Goal: Task Accomplishment & Management: Manage account settings

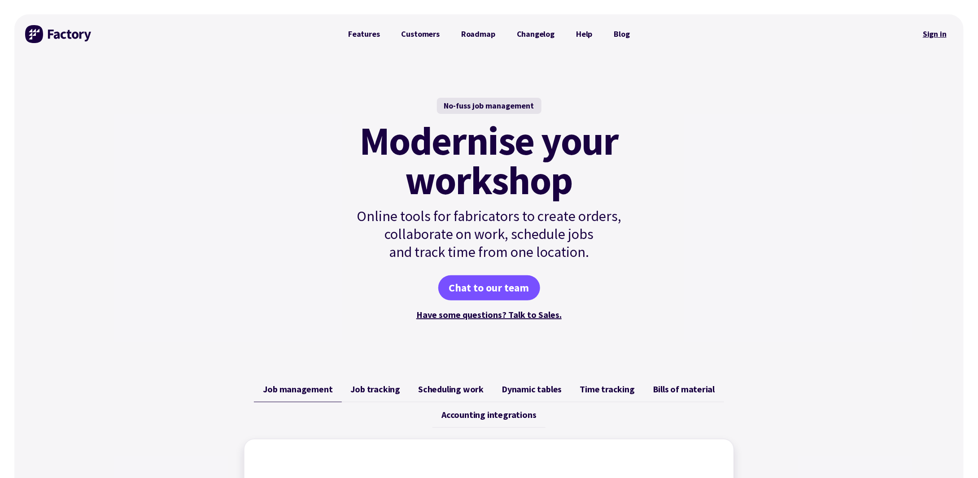
click at [930, 33] on link "Sign in" at bounding box center [935, 34] width 36 height 21
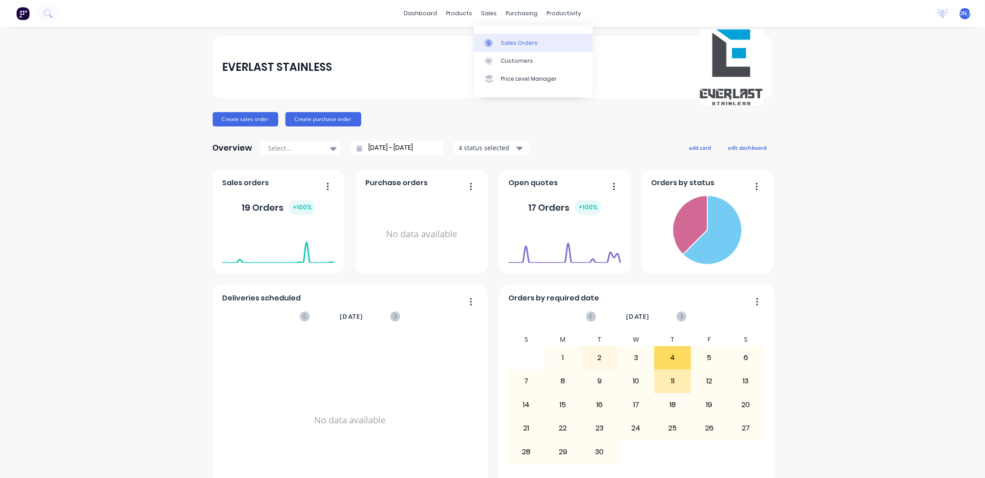
click at [520, 40] on div "Sales Orders" at bounding box center [519, 43] width 37 height 8
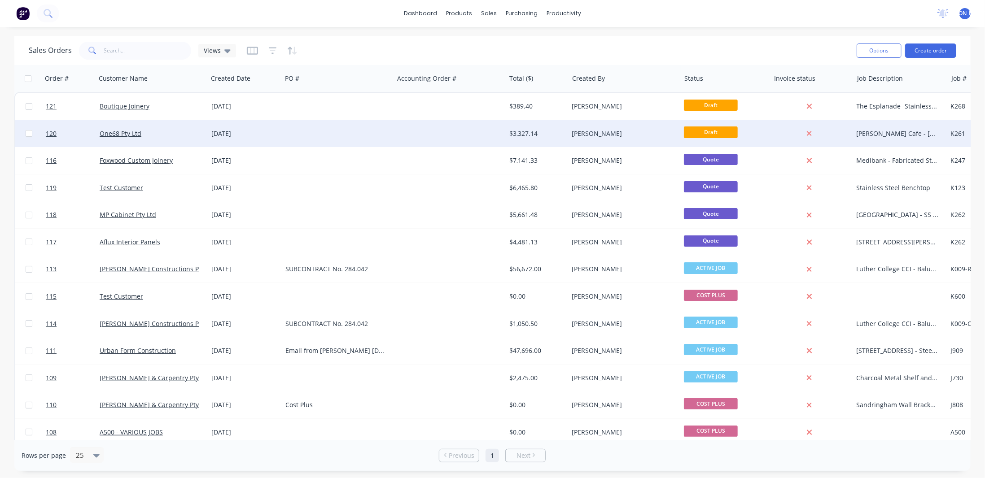
click at [613, 135] on div "[PERSON_NAME]" at bounding box center [622, 133] width 100 height 9
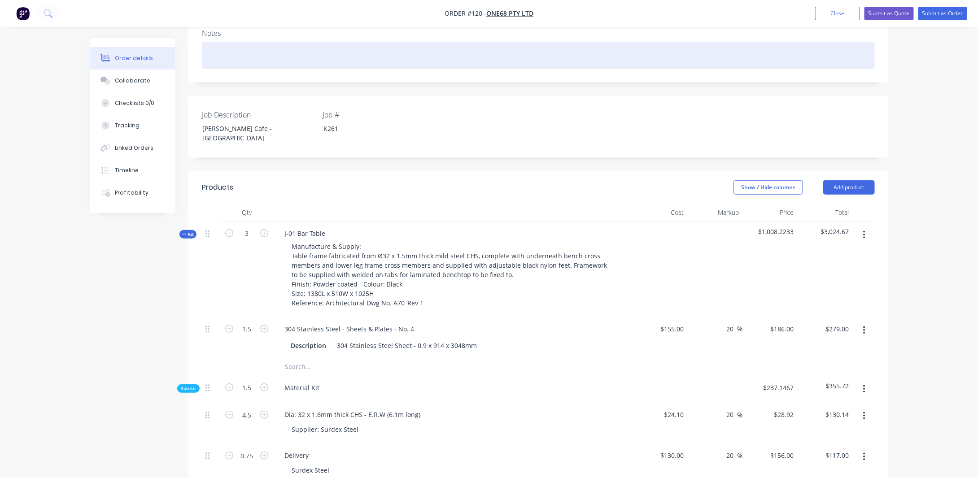
scroll to position [179, 0]
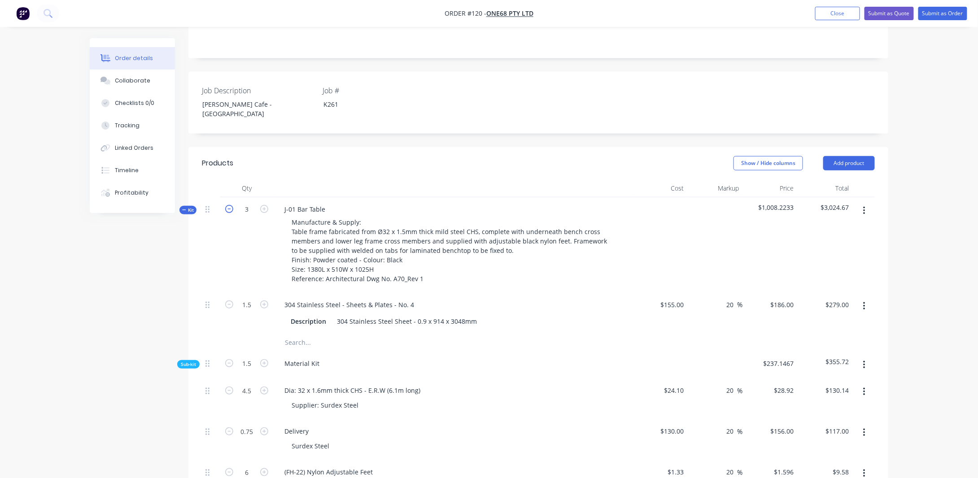
click at [227, 205] on icon "button" at bounding box center [229, 209] width 8 height 8
type input "2"
type input "1"
type input "$186.00"
type input "1"
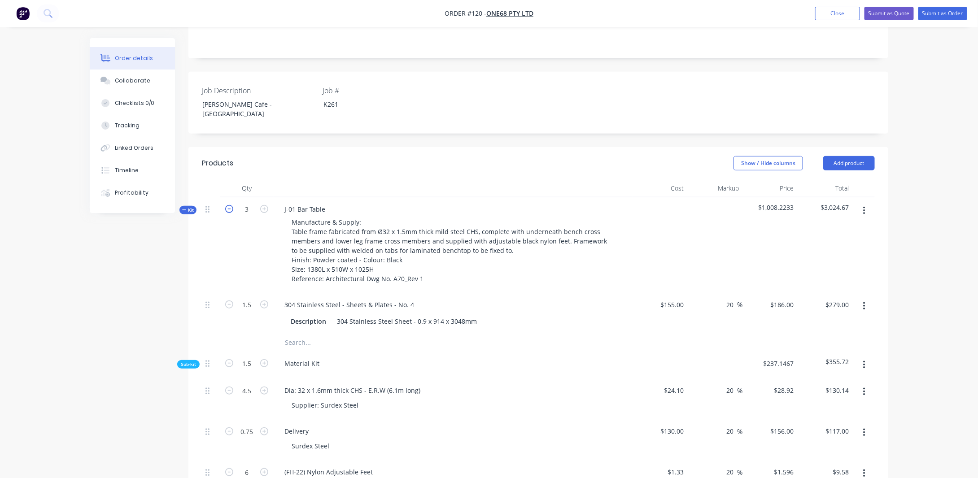
type input "3"
type input "$86.76"
type input "0.5"
type input "$78.00"
type input "4"
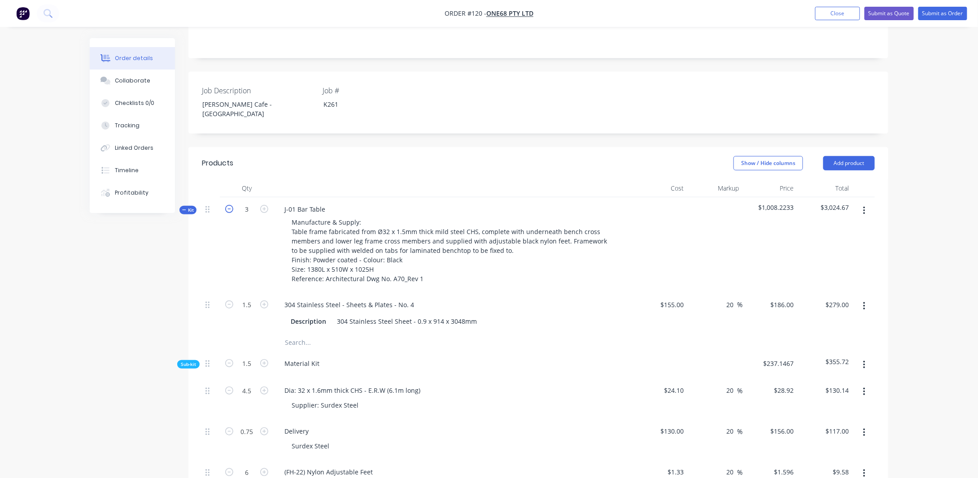
type input "$6.38"
type input "0.5"
type input "$30.00"
type input "1"
type input "$36.00"
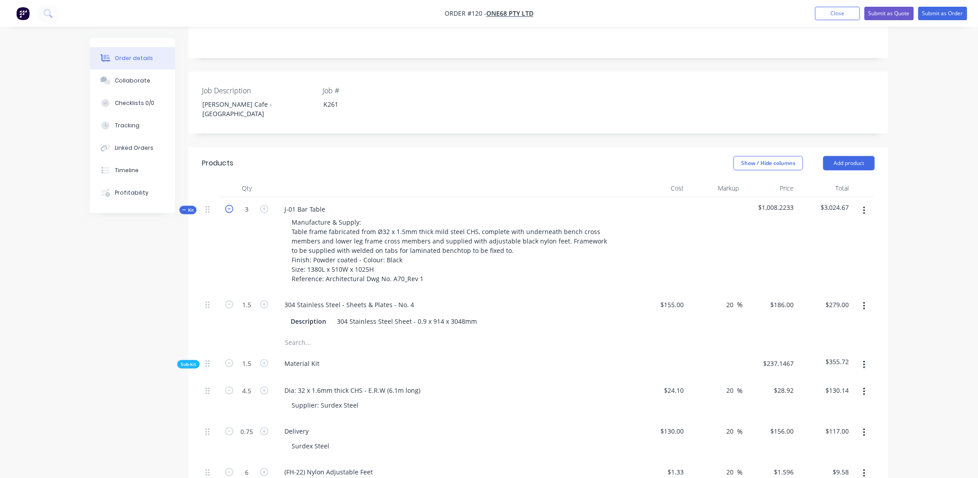
type input "1"
type input "$144.00"
type input "1"
type input "$211.20"
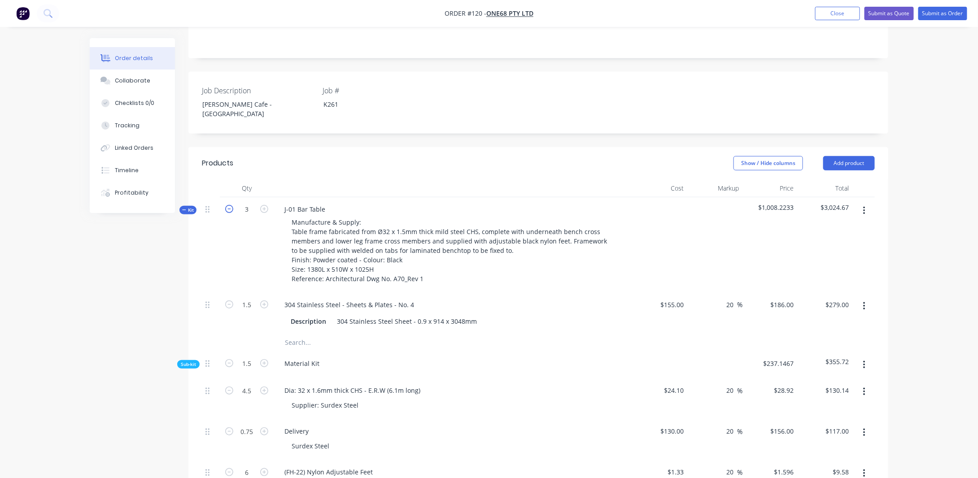
type input "1"
type input "9"
type input "$950.40"
type input "2"
type input "$211.20"
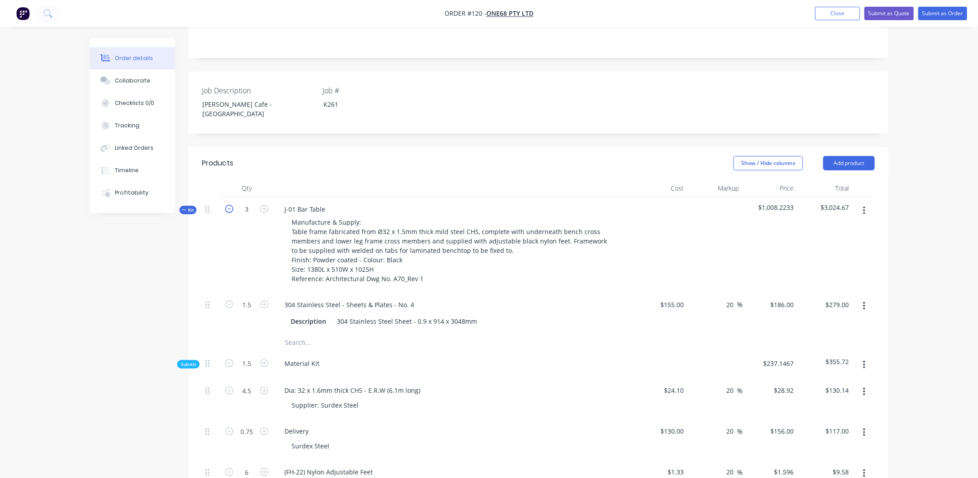
type input "0.75"
type input "$76.50"
click at [227, 205] on icon "button" at bounding box center [229, 209] width 8 height 8
type input "1"
type input "0.5"
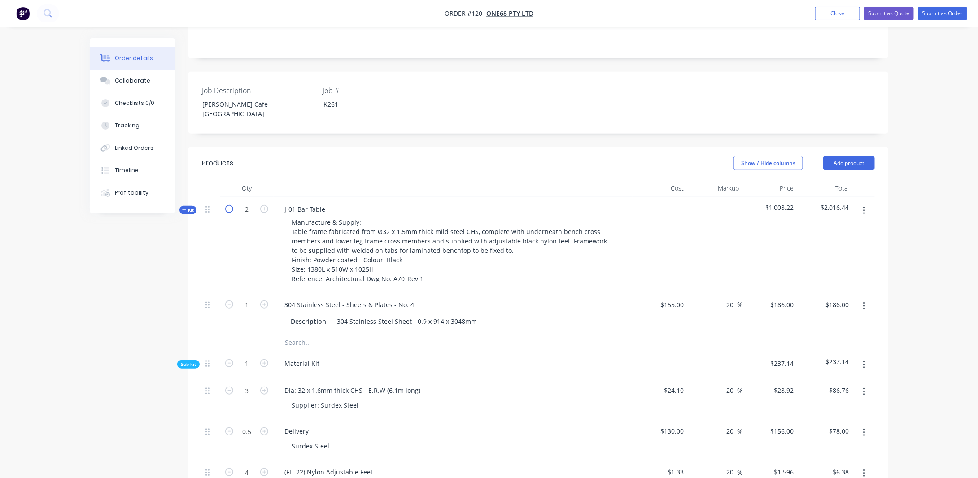
type input "$93.00"
type input "0.5"
type input "1.5"
type input "$43.38"
type input "0.25"
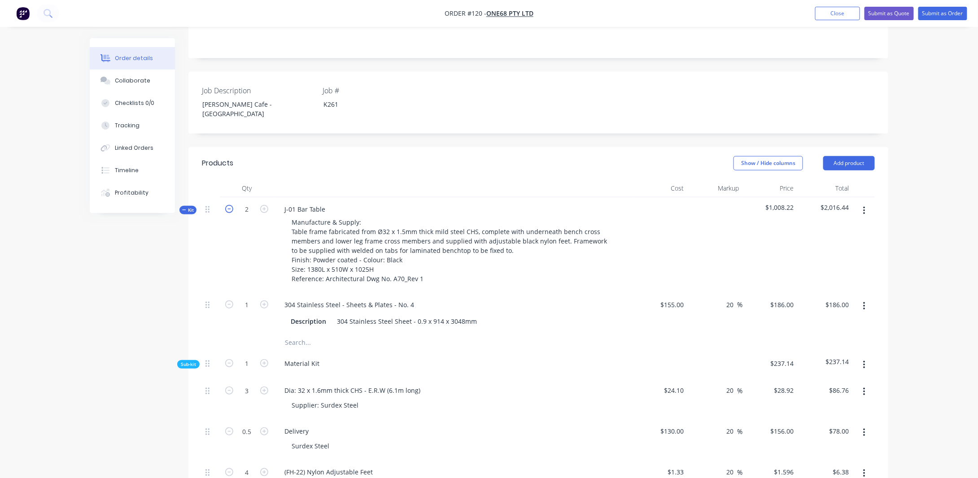
type input "$39.00"
type input "2"
type input "$3.19"
type input "0.25"
type input "$15.00"
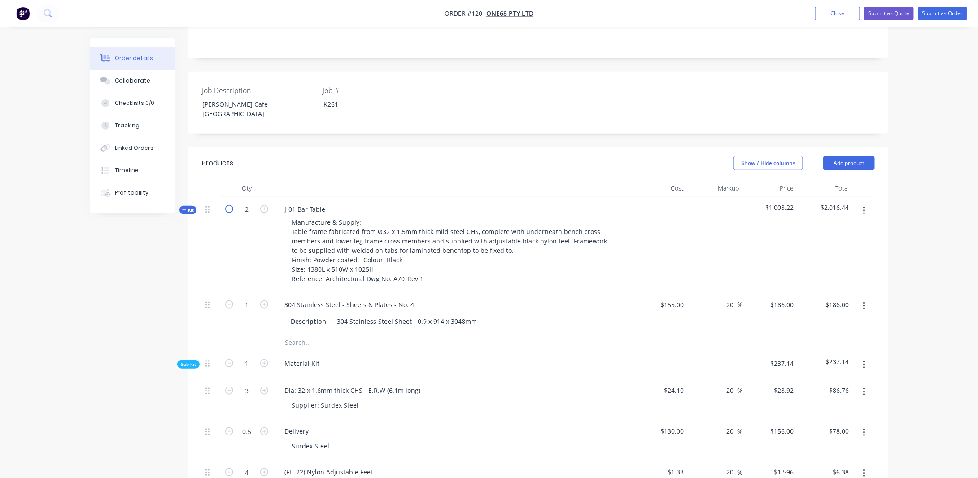
type input "0.5"
type input "$18.00"
type input "0.5"
type input "$72.00"
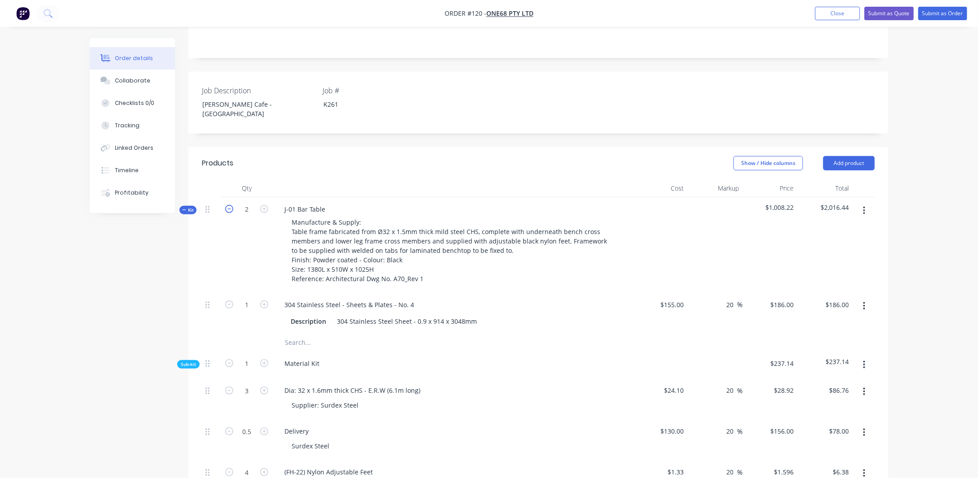
type input "0.5"
type input "$105.60"
type input "0.5"
type input "4.5"
type input "$475.20"
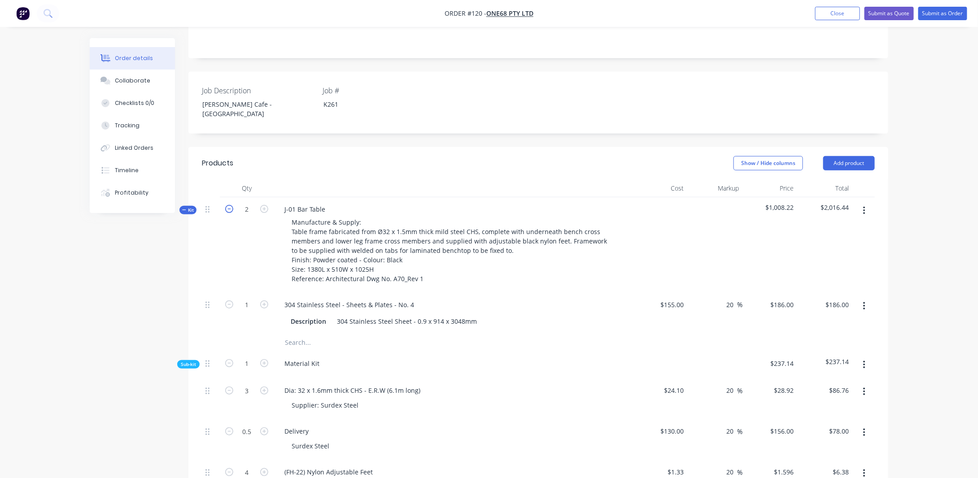
type input "1"
type input "$105.60"
type input "0.375"
type input "$38.25"
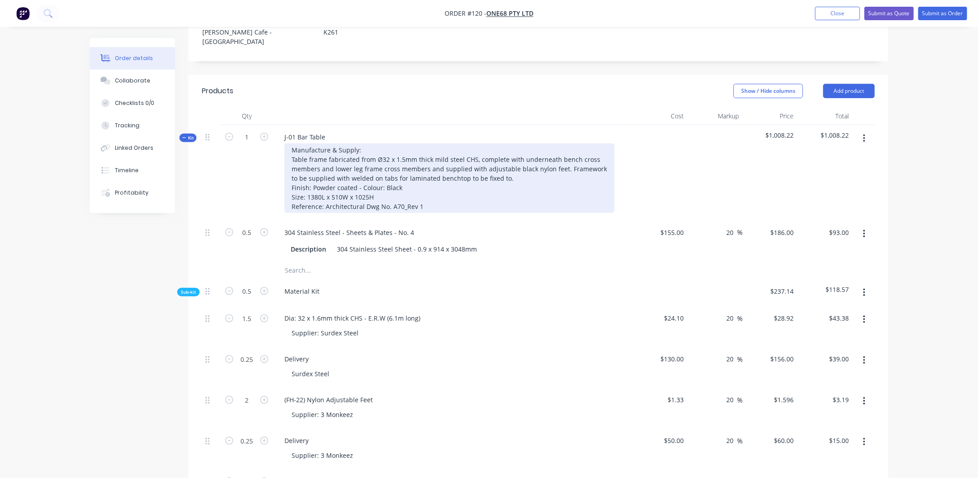
scroll to position [269, 0]
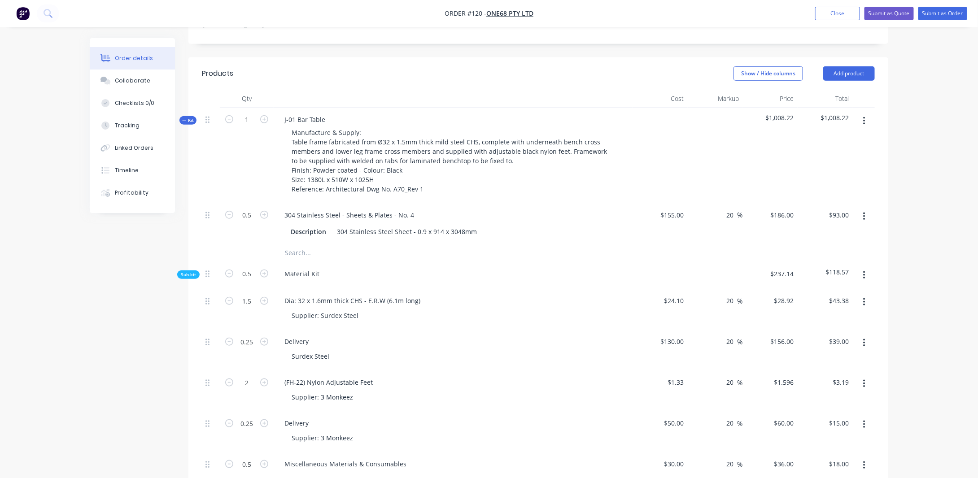
click at [865, 212] on icon "button" at bounding box center [864, 217] width 2 height 10
click at [826, 270] on div "Delete" at bounding box center [832, 276] width 69 height 13
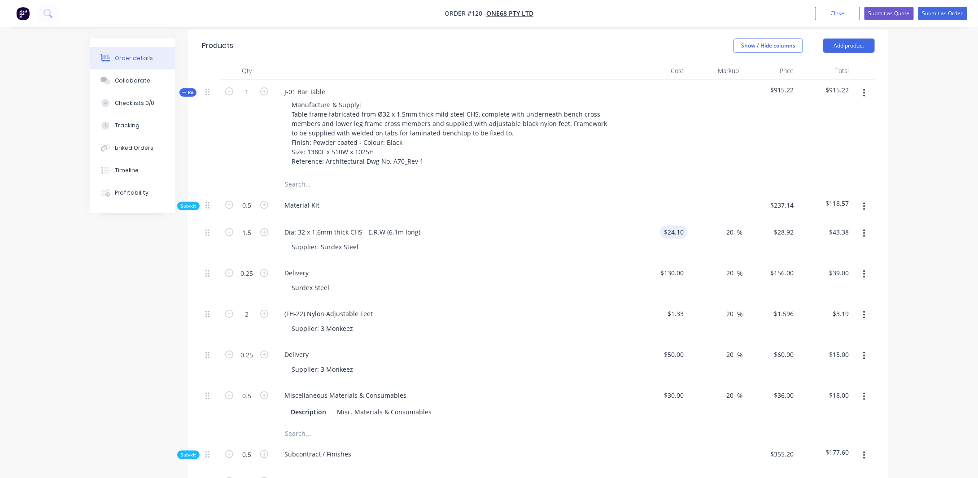
scroll to position [314, 0]
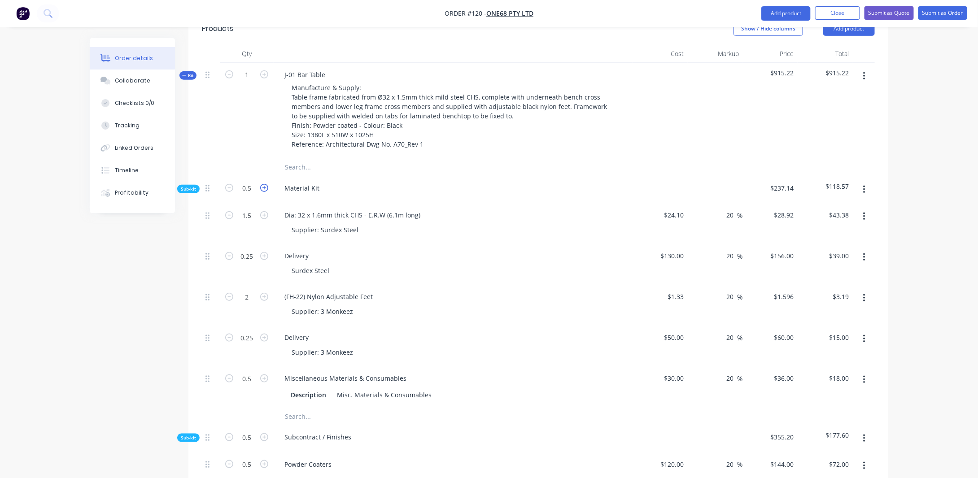
click at [264, 184] on icon "button" at bounding box center [264, 188] width 8 height 8
type input "1.5"
type input "4.5"
type input "$130.14"
type input "0.75"
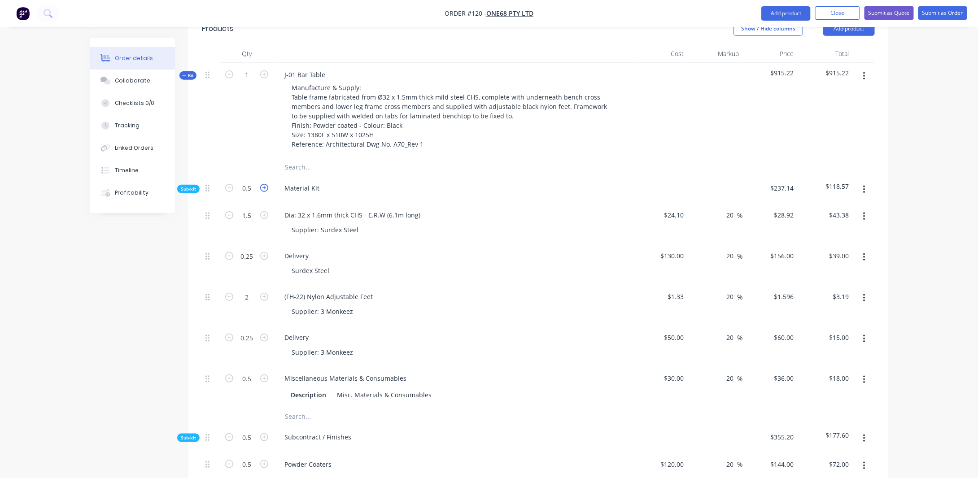
type input "$117.00"
type input "6"
type input "$9.58"
type input "0.75"
type input "$45.00"
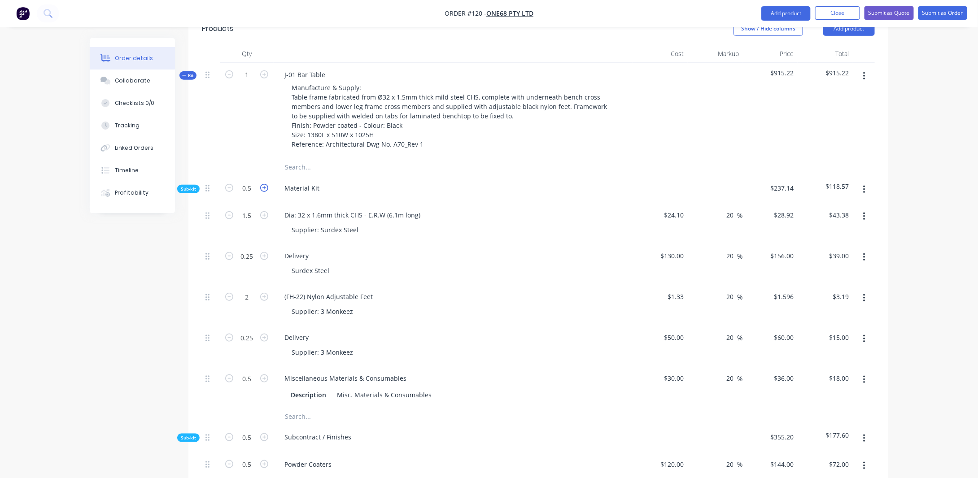
type input "1.5"
type input "$54.00"
click at [252, 182] on input "1.5" at bounding box center [246, 188] width 23 height 13
type input "1"
type input "3"
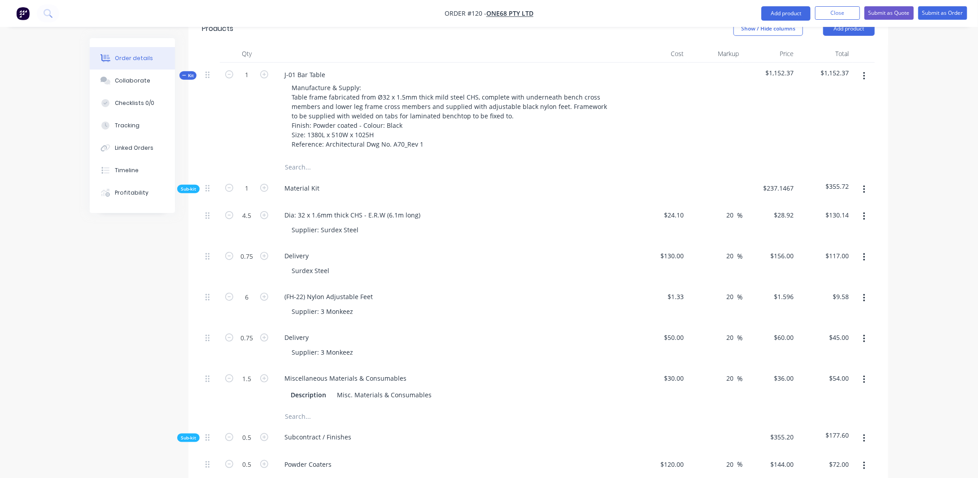
type input "$86.76"
type input "0.5"
type input "$78.00"
type input "4"
type input "$6.38"
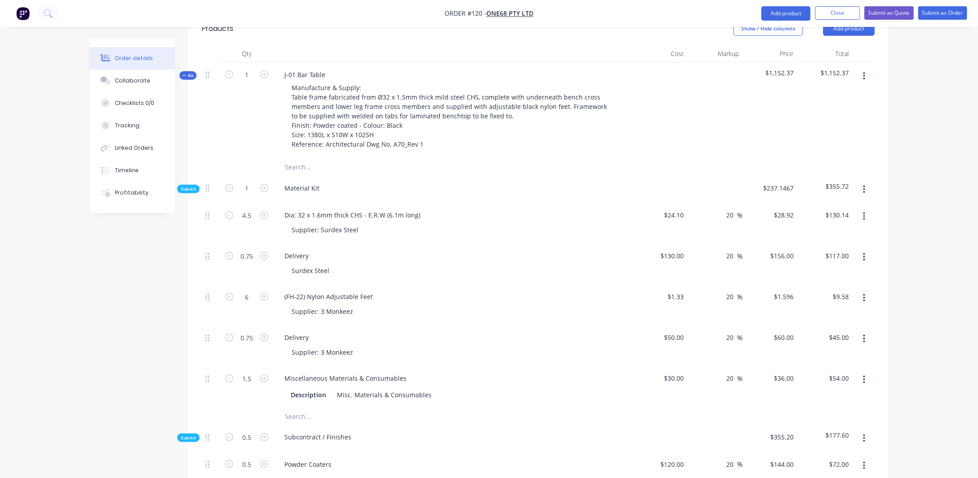
type input "0.5"
type input "$30.00"
type input "1"
type input "$36.00"
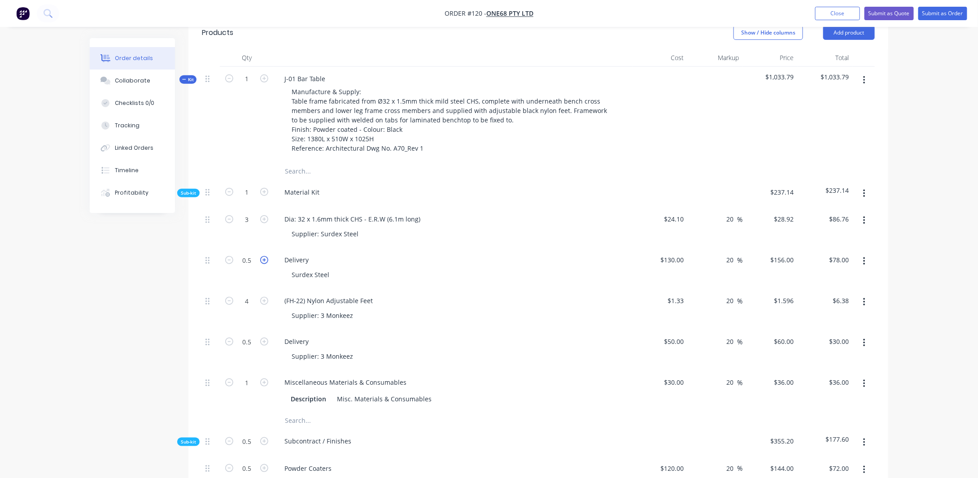
scroll to position [224, 0]
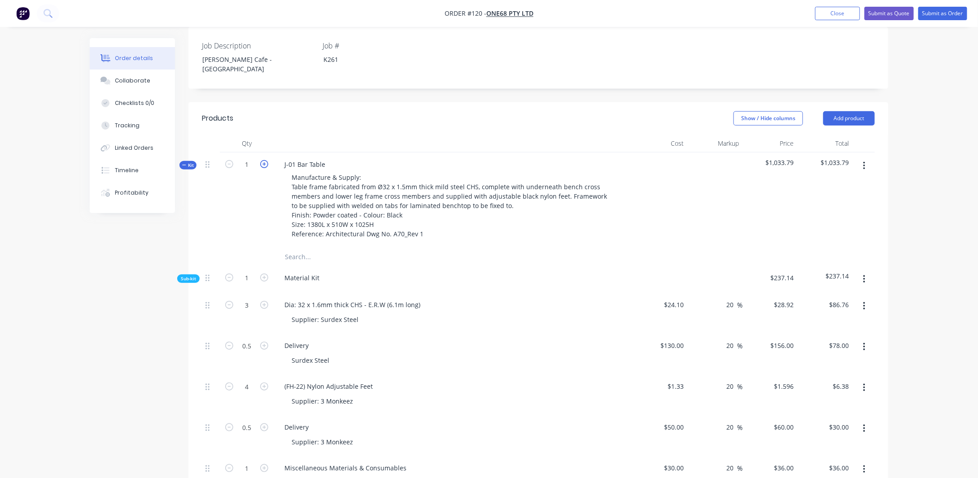
click at [262, 160] on icon "button" at bounding box center [264, 164] width 8 height 8
type input "2"
type input "6"
type input "$173.52"
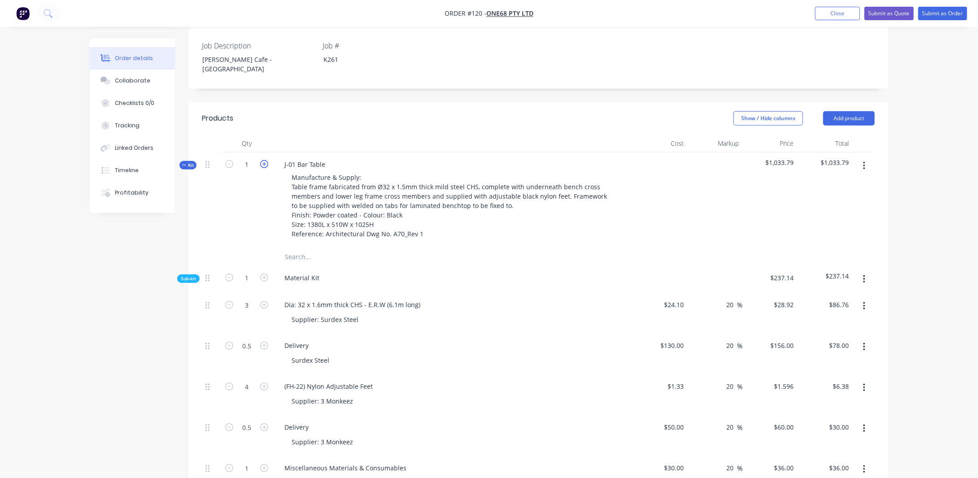
type input "1"
type input "$156.00"
type input "8"
type input "$12.77"
type input "1"
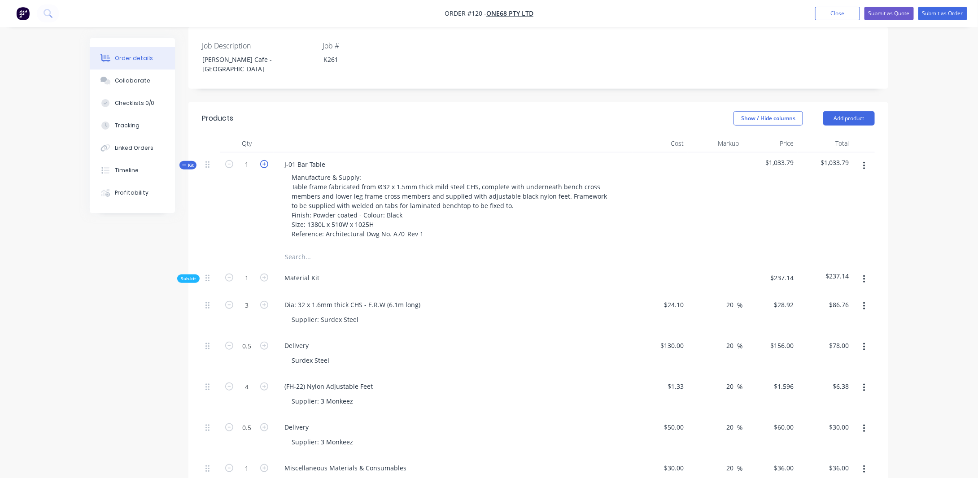
type input "$60.00"
type input "2"
type input "$72.00"
type input "1"
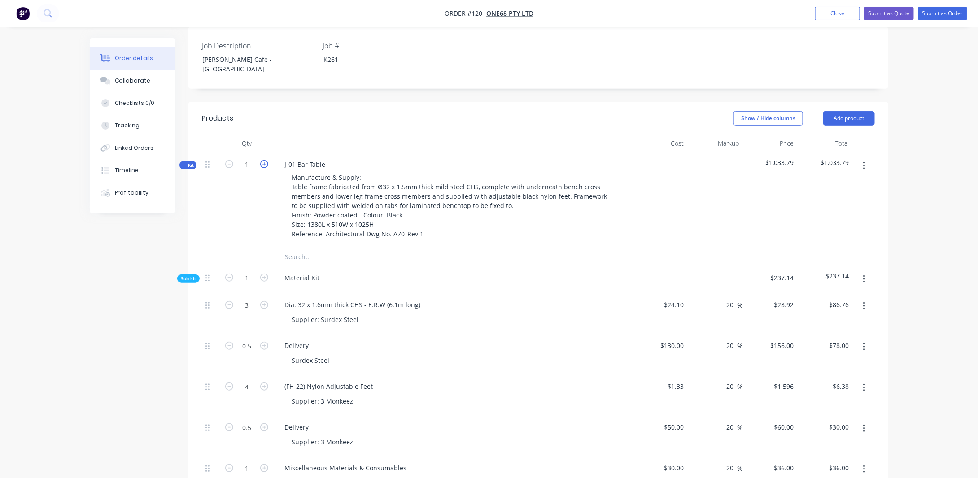
type input "$144.00"
type input "1"
type input "$211.20"
type input "1"
type input "9"
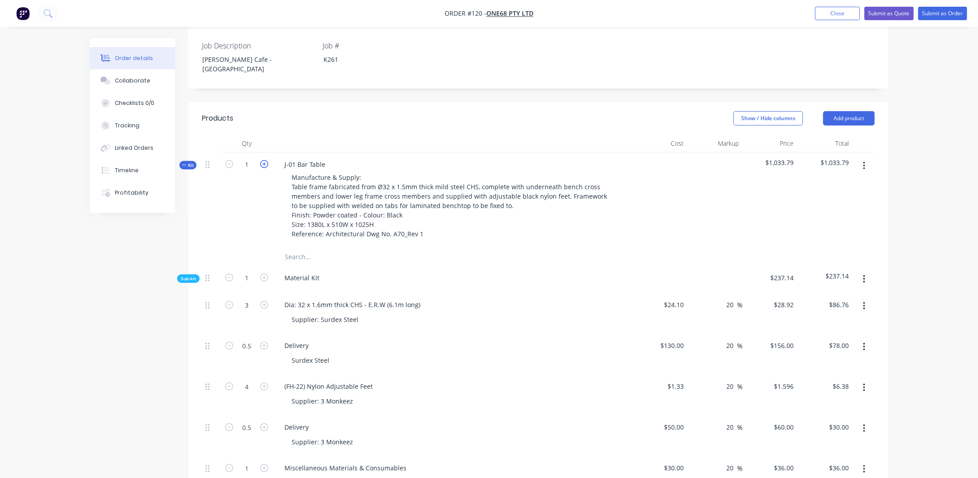
type input "$950.40"
type input "2"
type input "$211.20"
type input "0.75"
type input "$76.50"
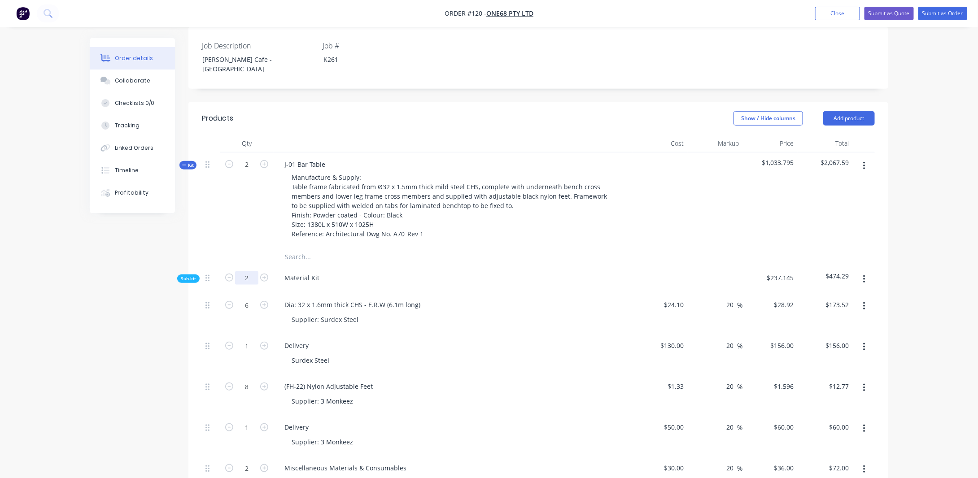
click at [251, 271] on input "2" at bounding box center [246, 277] width 23 height 13
type input "1"
type input "3"
type input "$86.76"
type input "0.5"
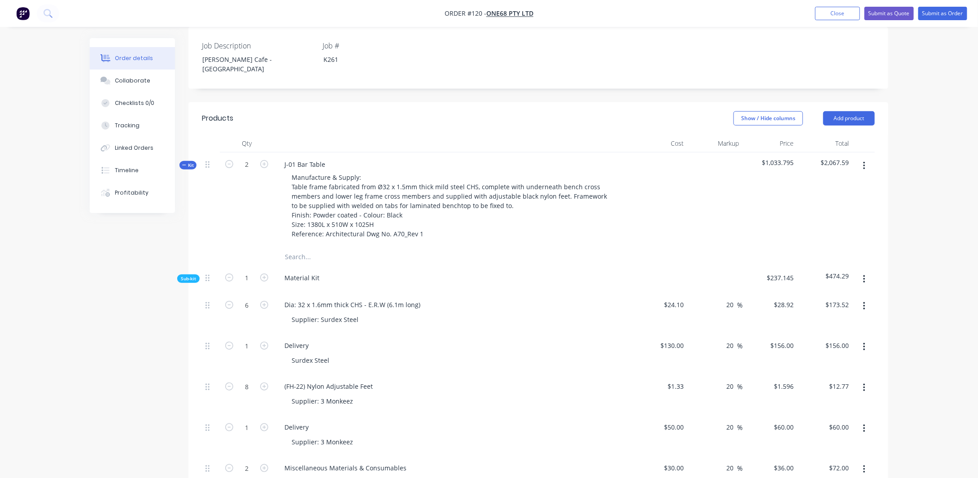
type input "$78.00"
type input "4"
type input "$6.38"
type input "0.5"
type input "$30.00"
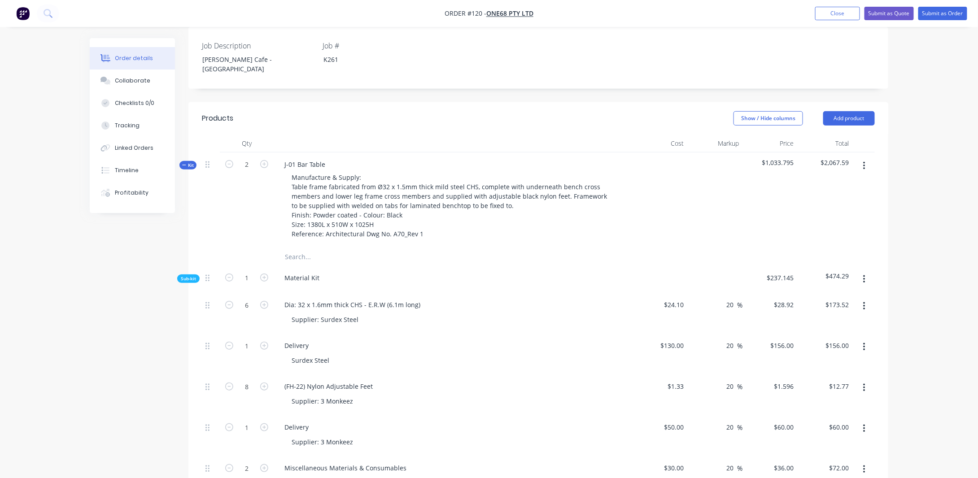
type input "1"
type input "$36.00"
click at [927, 276] on div "Order details Collaborate Checklists 0/0 Tracking Linked Orders Timeline Profit…" at bounding box center [489, 456] width 978 height 1360
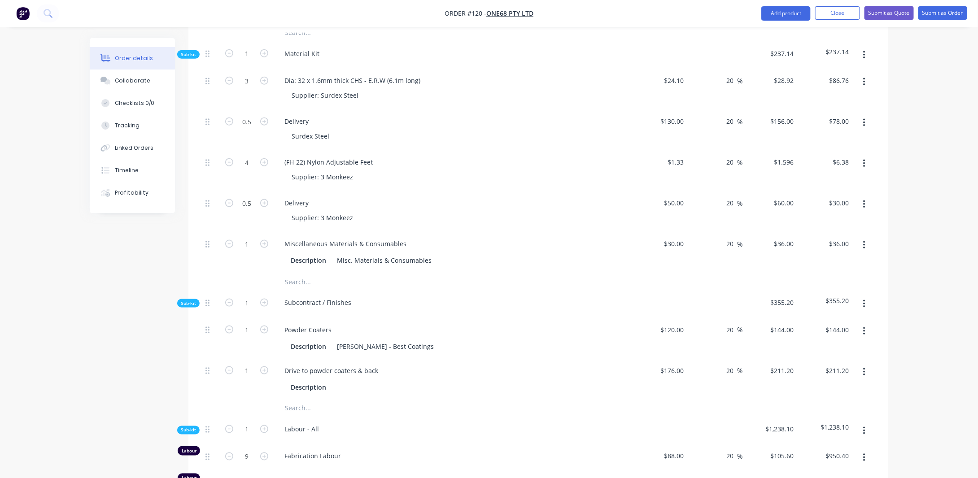
scroll to position [494, 0]
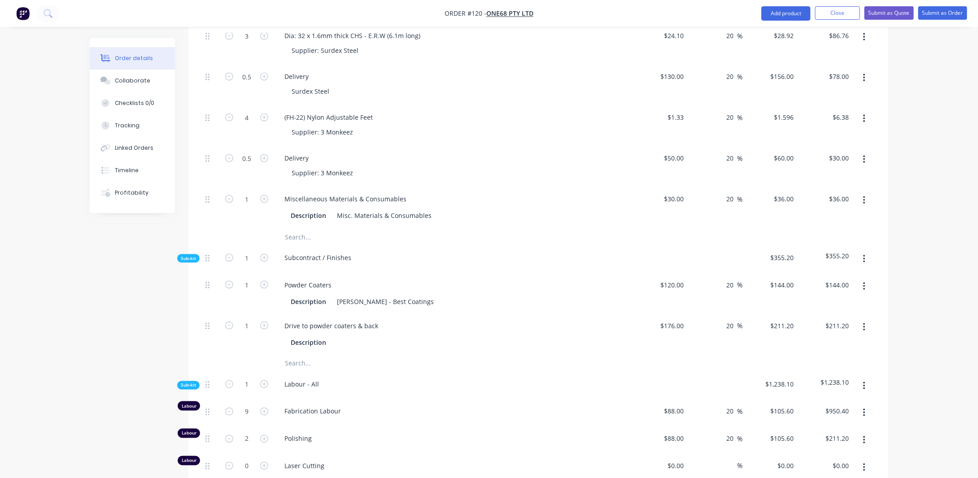
drag, startPoint x: 931, startPoint y: 252, endPoint x: 921, endPoint y: 248, distance: 10.5
click at [931, 252] on div "Order details Collaborate Checklists 0/0 Tracking Linked Orders Timeline Profit…" at bounding box center [489, 186] width 978 height 1360
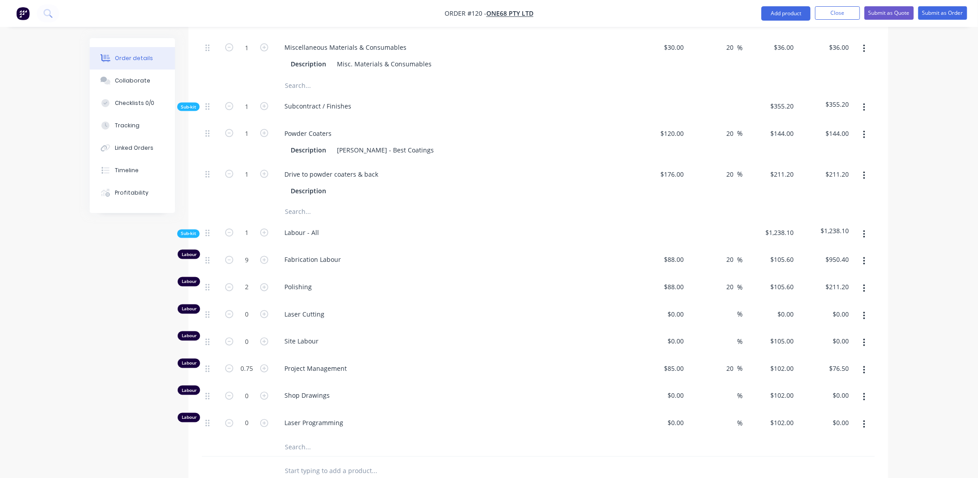
scroll to position [628, 0]
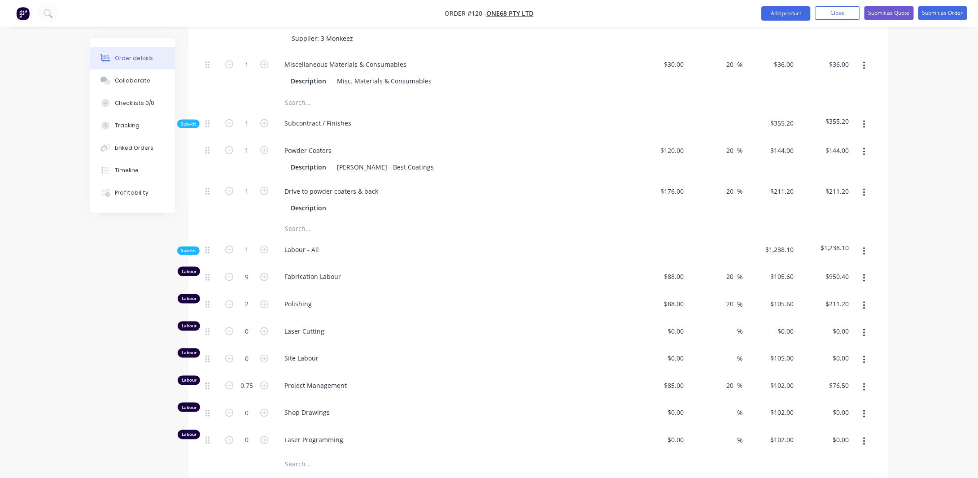
drag, startPoint x: 733, startPoint y: 258, endPoint x: 747, endPoint y: 253, distance: 15.3
click at [733, 271] on input "20" at bounding box center [732, 277] width 12 height 13
